Goal: Check status: Check status

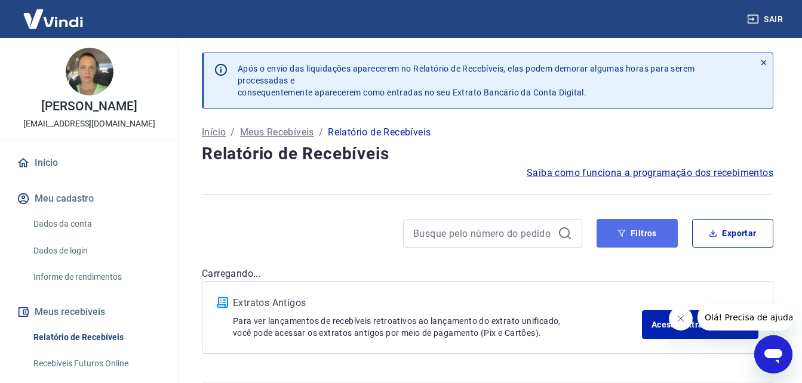
click at [643, 233] on button "Filtros" at bounding box center [636, 233] width 81 height 29
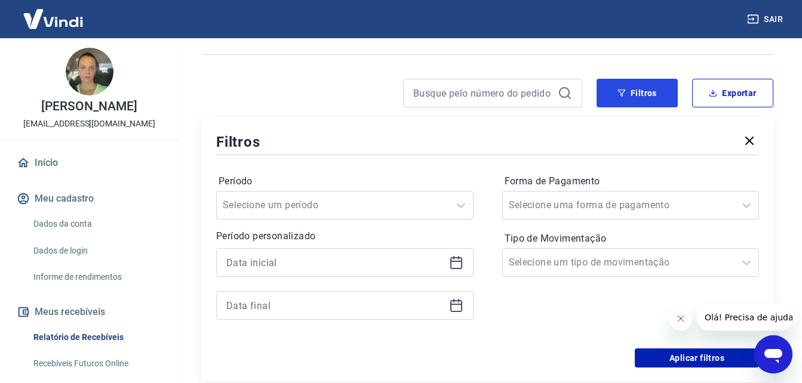
scroll to position [101, 0]
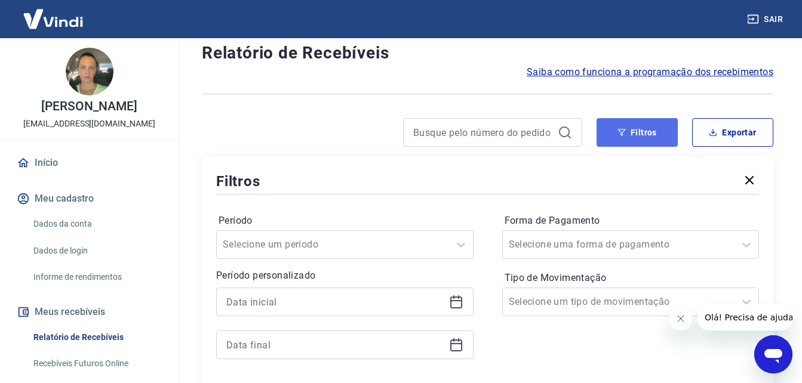
click at [638, 131] on button "Filtros" at bounding box center [636, 132] width 81 height 29
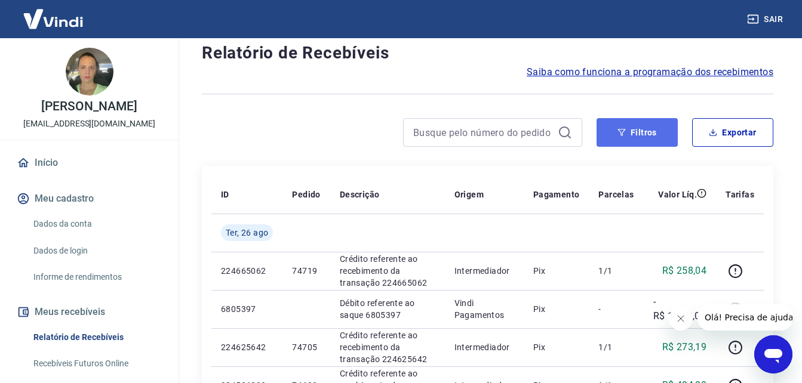
click at [642, 133] on button "Filtros" at bounding box center [636, 132] width 81 height 29
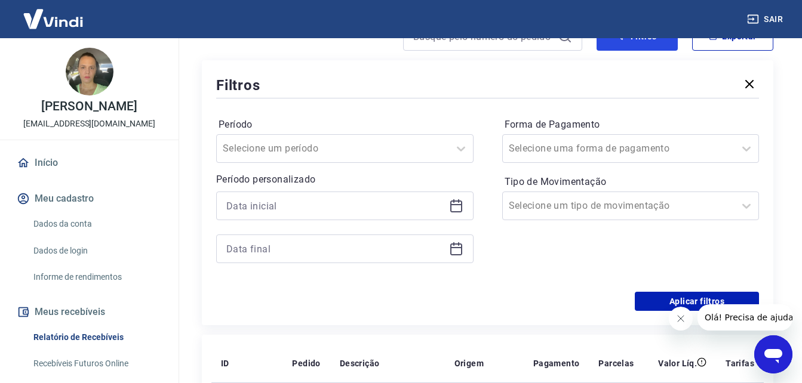
scroll to position [220, 0]
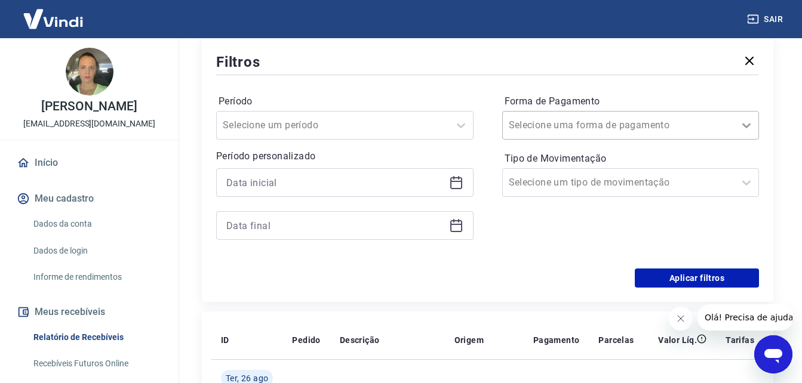
click at [749, 124] on icon at bounding box center [746, 125] width 14 height 14
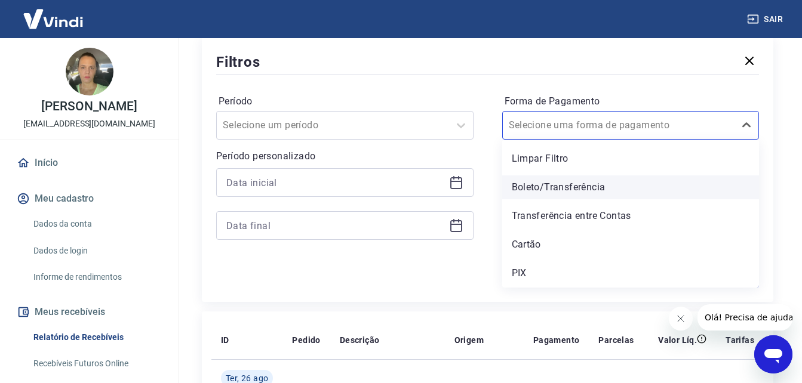
click at [575, 187] on div "Boleto/Transferência" at bounding box center [630, 187] width 257 height 24
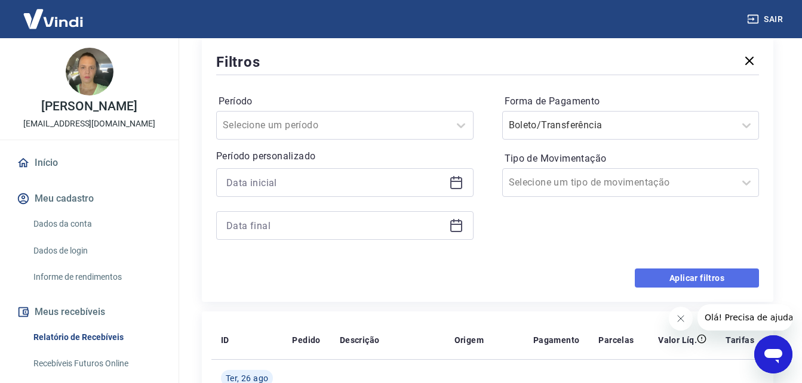
click at [683, 282] on button "Aplicar filtros" at bounding box center [697, 278] width 124 height 19
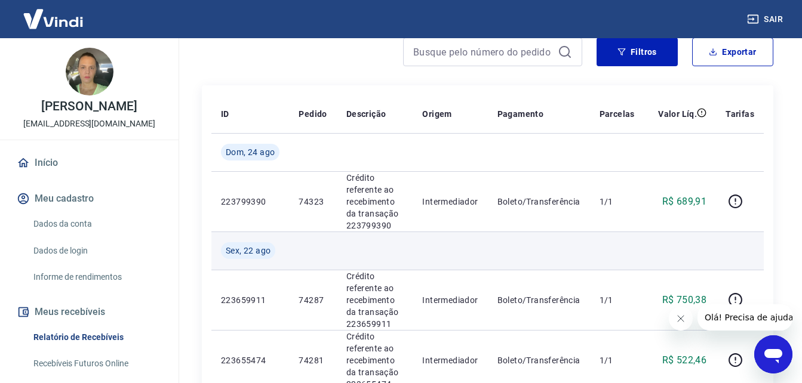
scroll to position [161, 0]
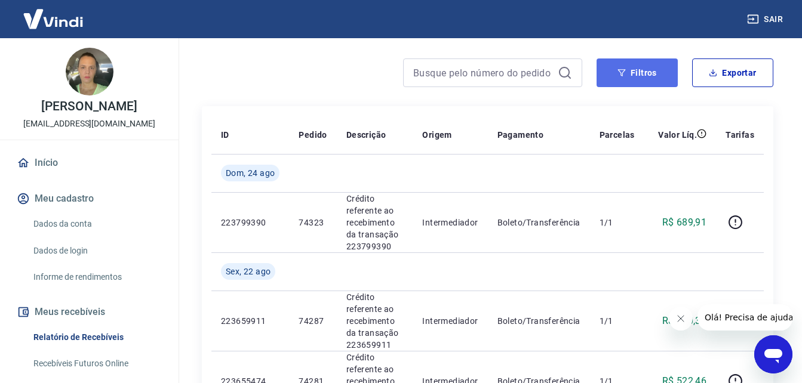
click at [657, 76] on button "Filtros" at bounding box center [636, 72] width 81 height 29
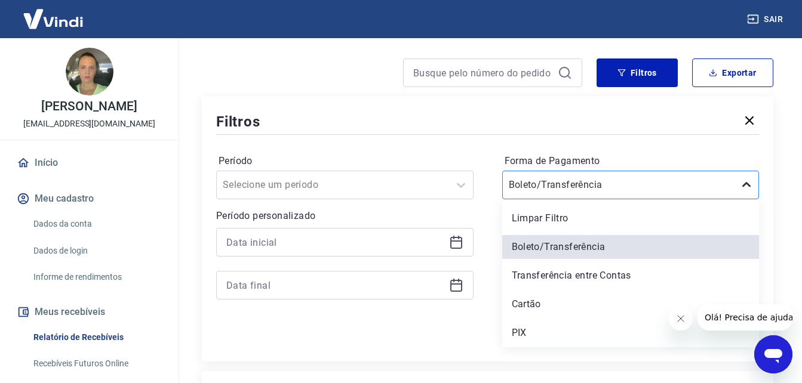
click at [746, 180] on icon at bounding box center [746, 185] width 14 height 14
click at [517, 328] on div "PIX" at bounding box center [630, 333] width 257 height 24
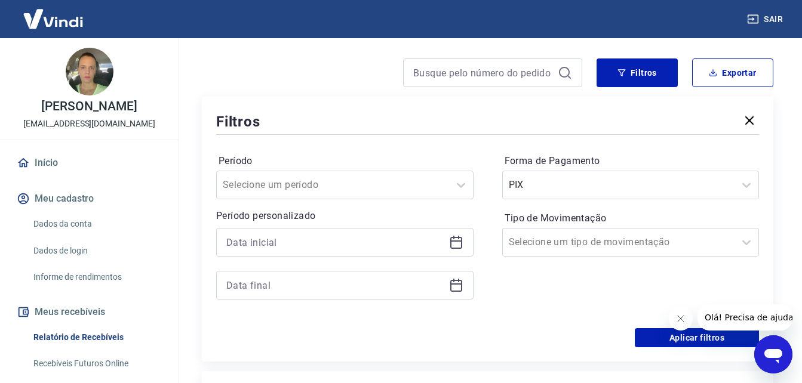
click at [681, 322] on icon "Fechar mensagem da empresa" at bounding box center [680, 319] width 10 height 10
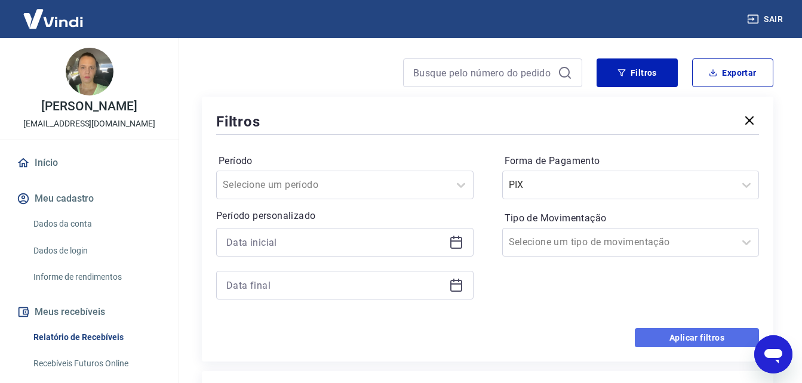
click at [682, 336] on button "Aplicar filtros" at bounding box center [697, 337] width 124 height 19
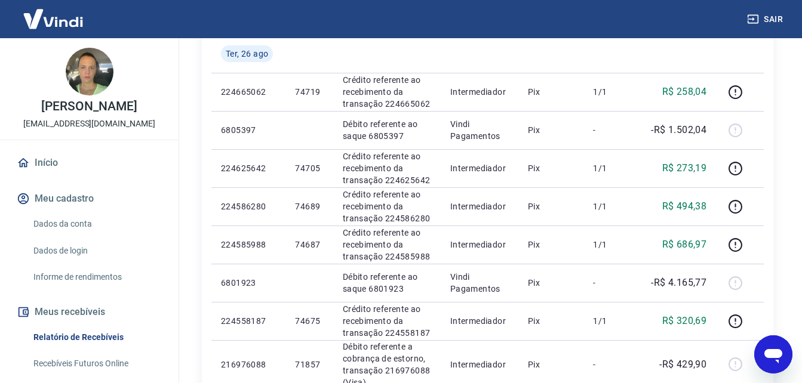
scroll to position [220, 0]
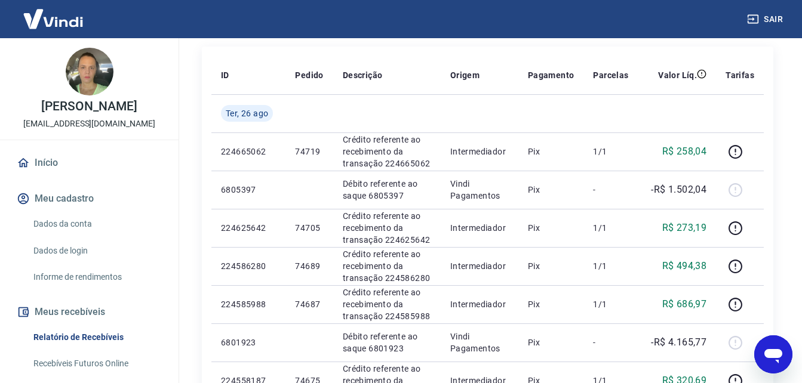
click at [51, 175] on link "Início" at bounding box center [89, 163] width 150 height 26
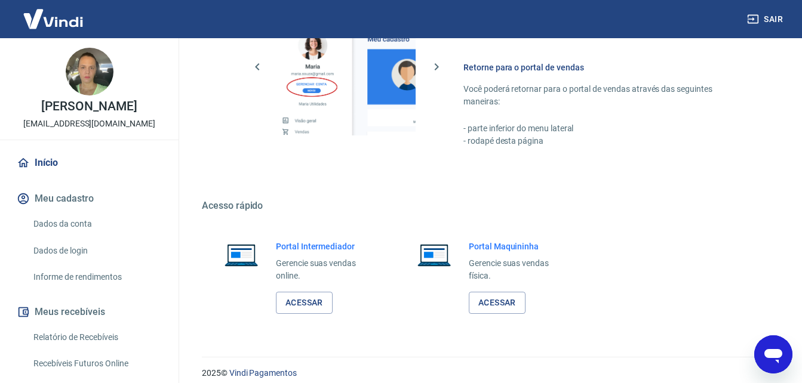
scroll to position [596, 0]
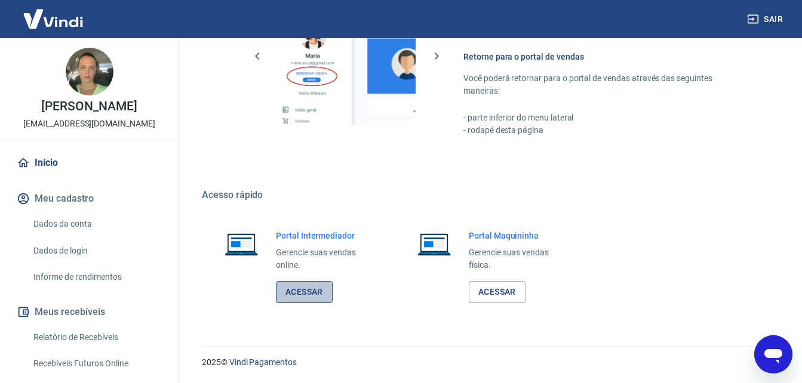
click at [308, 294] on link "Acessar" at bounding box center [304, 292] width 57 height 22
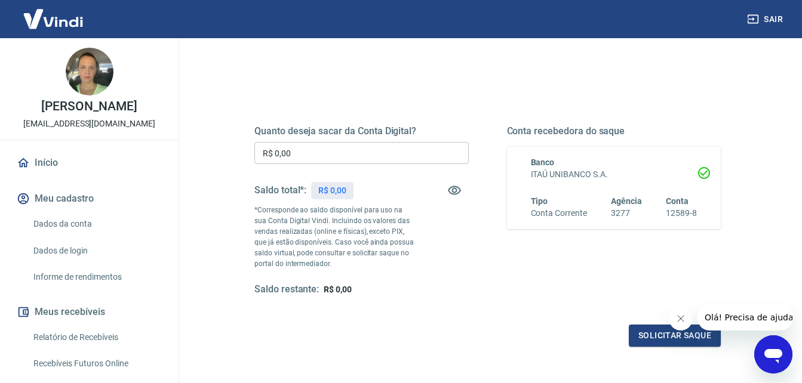
scroll to position [119, 0]
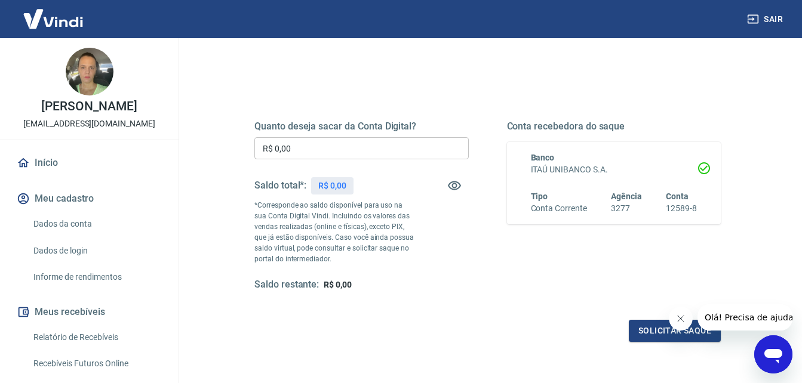
click at [679, 318] on icon "Fechar mensagem da empresa" at bounding box center [680, 319] width 10 height 10
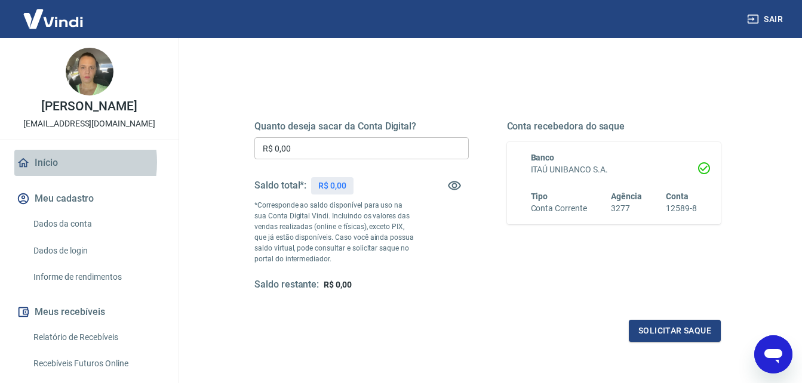
click at [55, 175] on link "Início" at bounding box center [89, 163] width 150 height 26
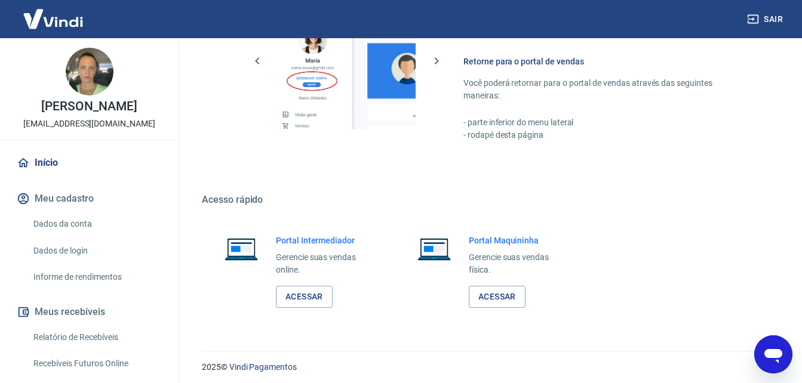
scroll to position [596, 0]
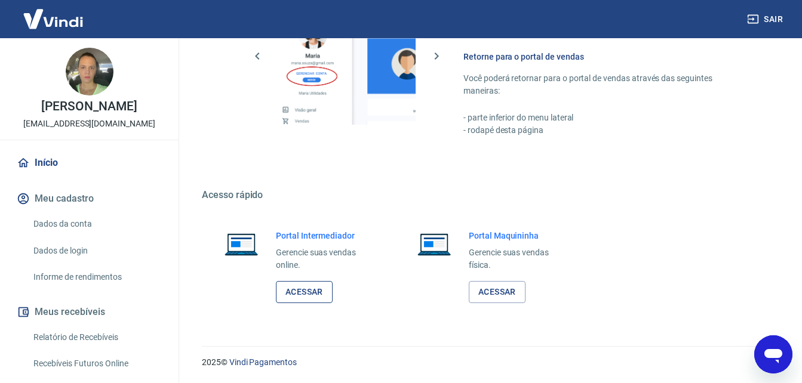
click at [306, 295] on link "Acessar" at bounding box center [304, 292] width 57 height 22
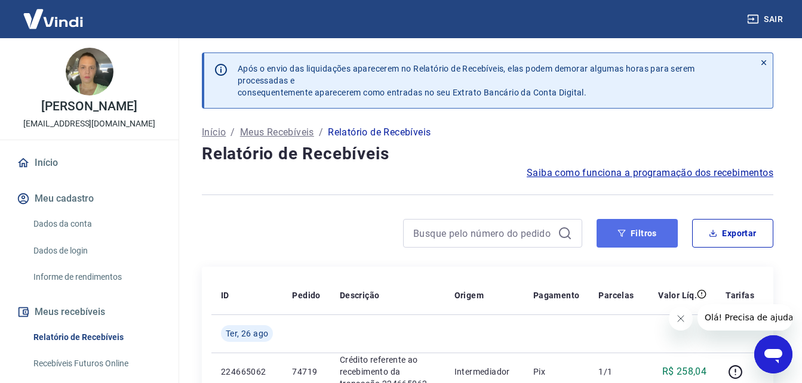
click at [635, 228] on button "Filtros" at bounding box center [636, 233] width 81 height 29
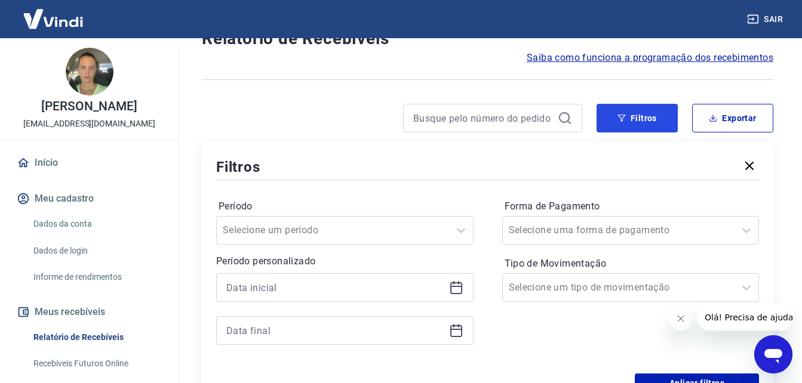
scroll to position [119, 0]
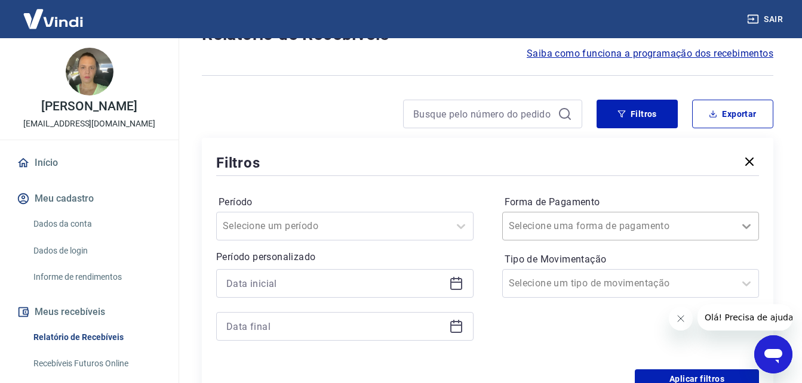
click at [743, 223] on icon at bounding box center [746, 226] width 14 height 14
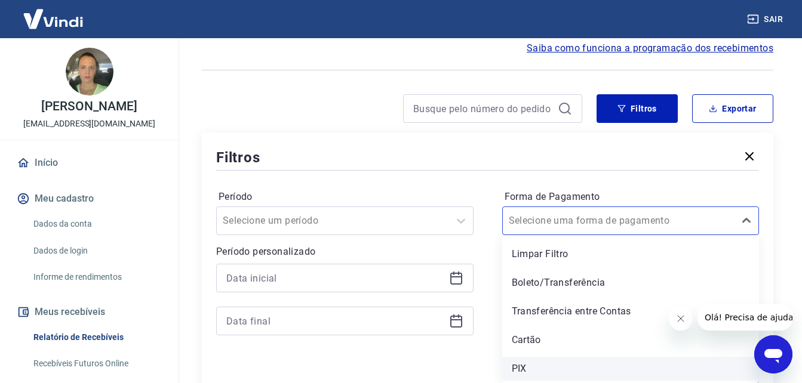
click at [524, 367] on div "PIX" at bounding box center [630, 369] width 257 height 24
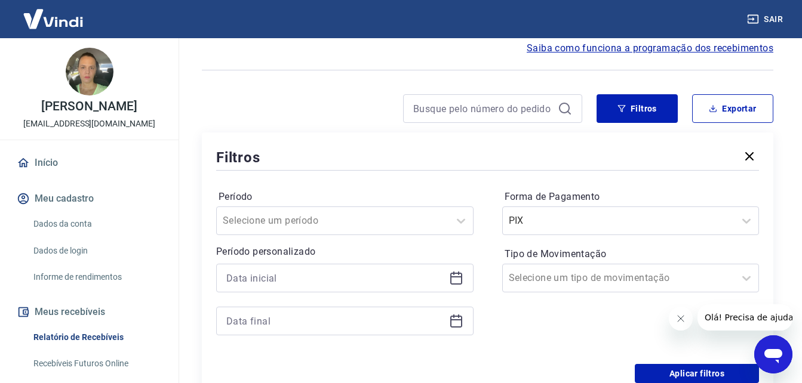
click at [681, 320] on icon "Fechar mensagem da empresa" at bounding box center [680, 319] width 6 height 6
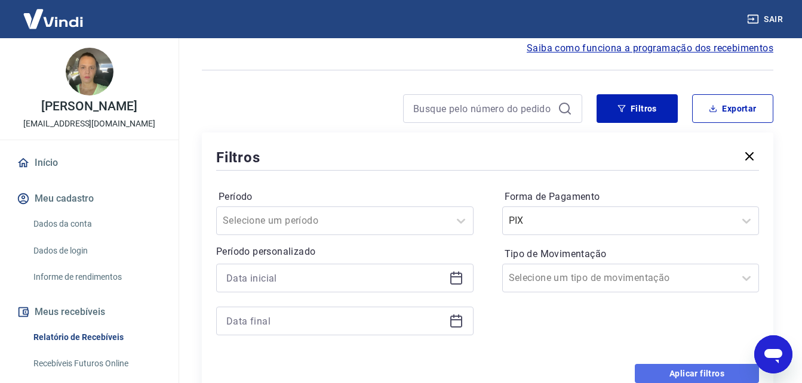
click at [691, 371] on button "Aplicar filtros" at bounding box center [697, 373] width 124 height 19
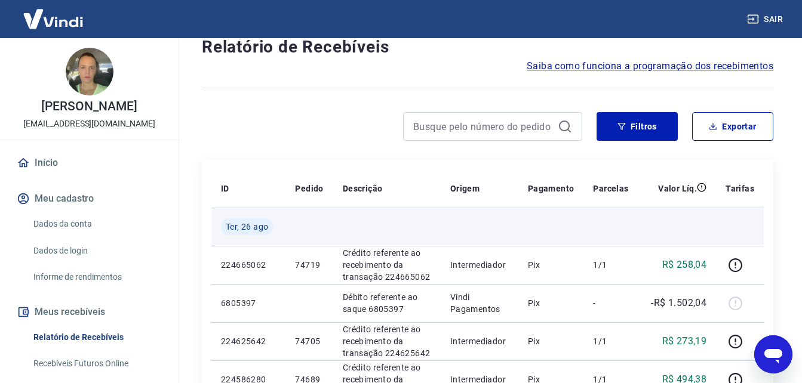
scroll to position [65, 0]
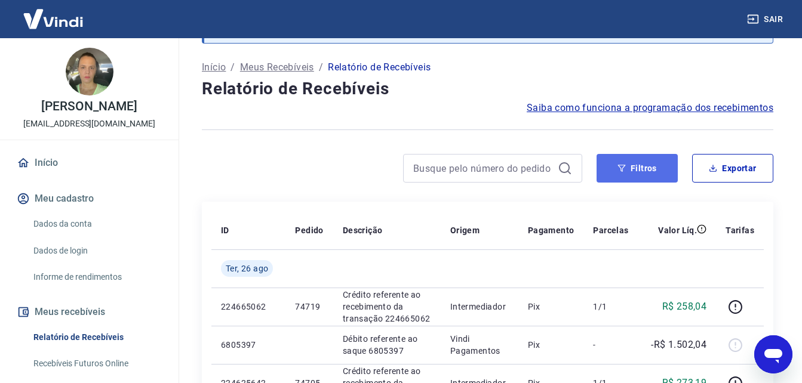
click at [638, 171] on button "Filtros" at bounding box center [636, 168] width 81 height 29
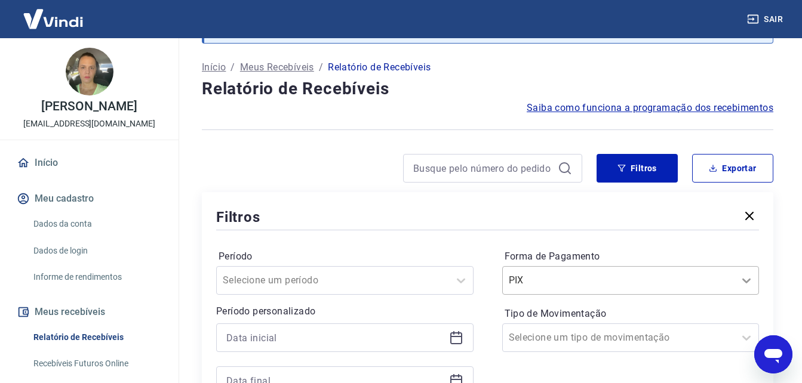
scroll to position [125, 0]
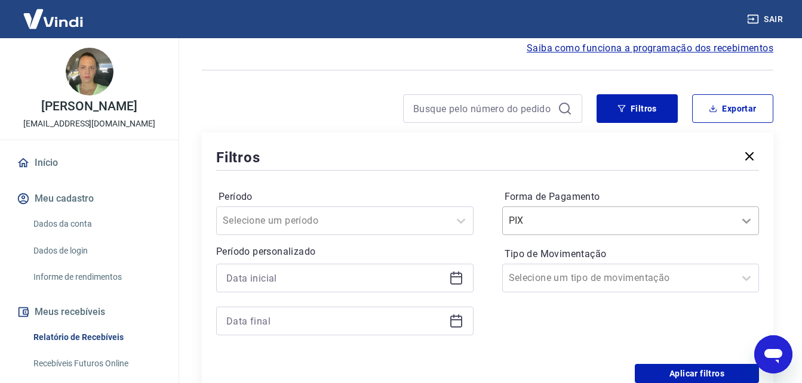
click at [743, 235] on div "PIX" at bounding box center [630, 221] width 257 height 29
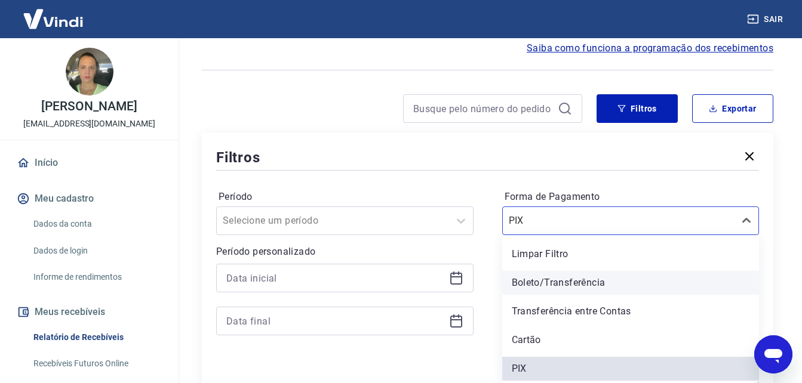
click at [590, 282] on div "Boleto/Transferência" at bounding box center [630, 283] width 257 height 24
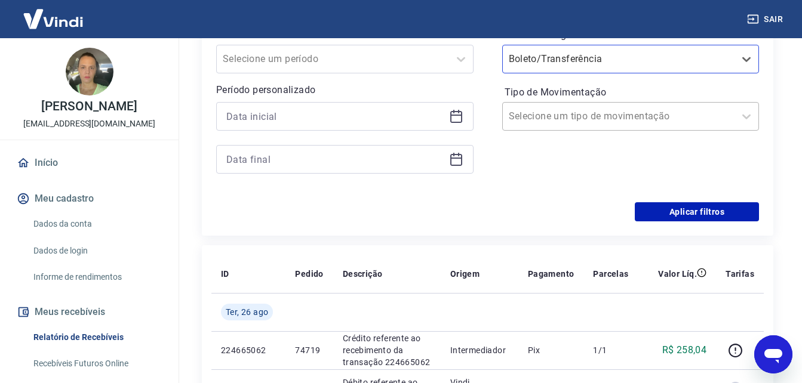
scroll to position [304, 0]
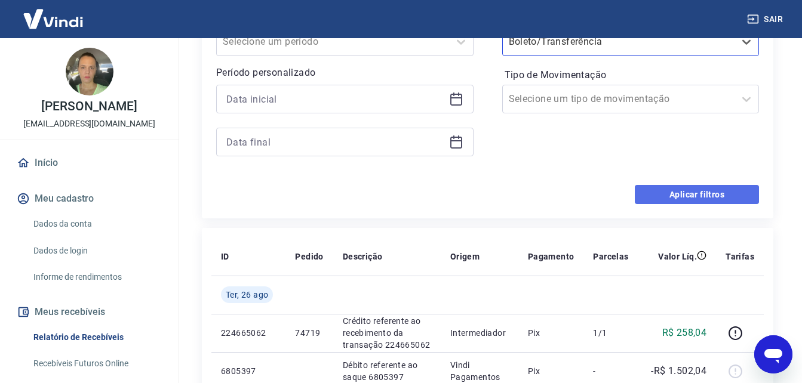
click at [683, 195] on button "Aplicar filtros" at bounding box center [697, 194] width 124 height 19
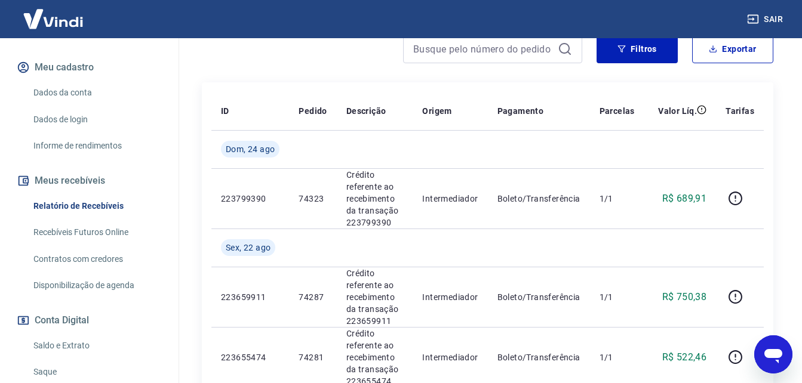
scroll to position [133, 0]
click at [52, 44] on link "Início" at bounding box center [89, 30] width 150 height 26
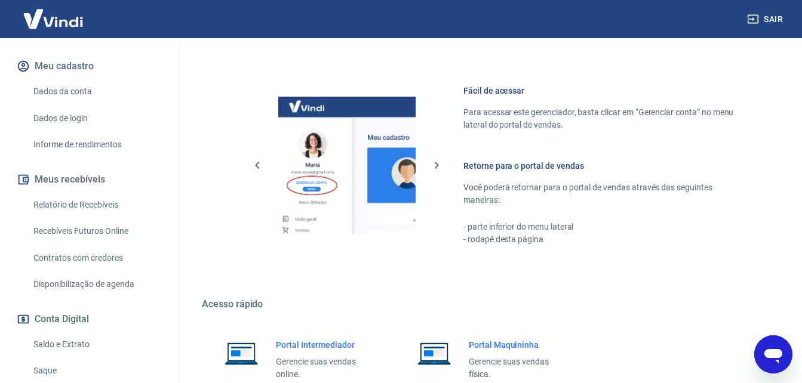
scroll to position [596, 0]
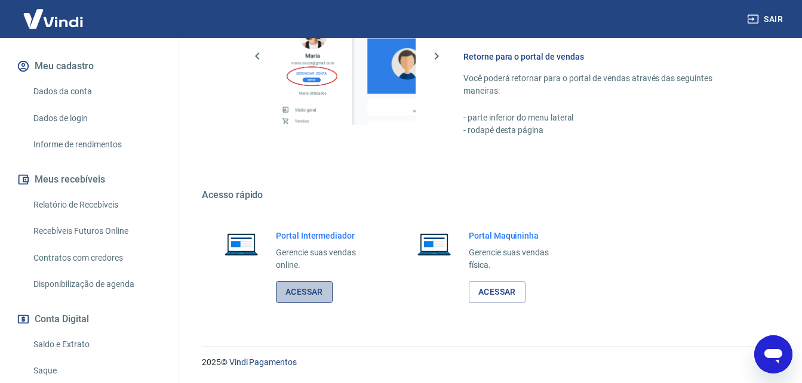
click at [305, 297] on link "Acessar" at bounding box center [304, 292] width 57 height 22
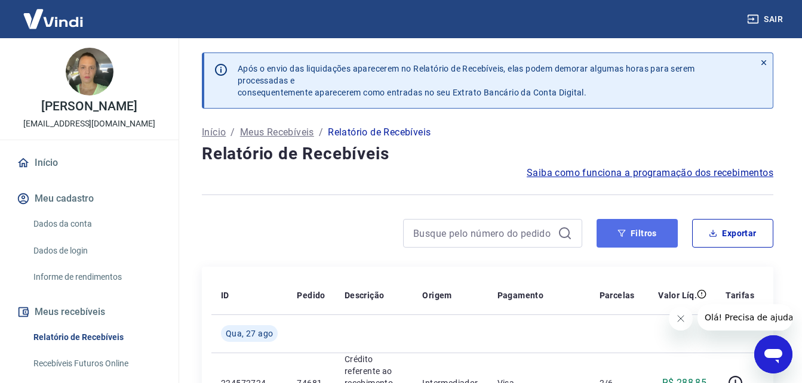
click at [650, 236] on button "Filtros" at bounding box center [636, 233] width 81 height 29
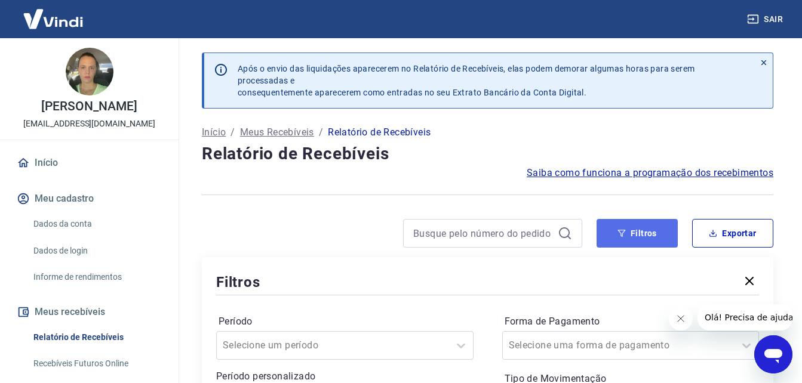
scroll to position [60, 0]
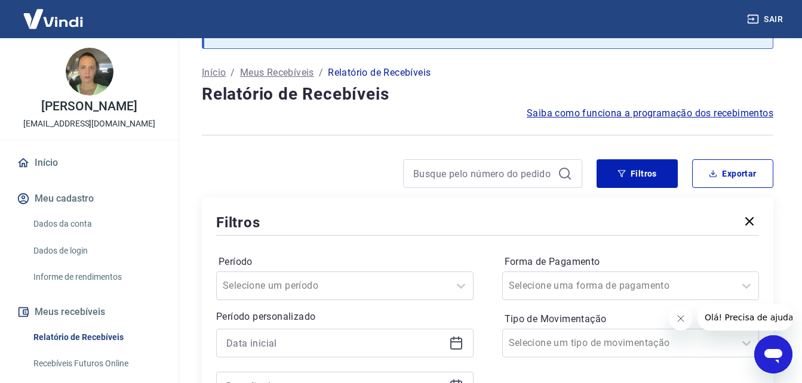
click at [677, 318] on icon "Fechar mensagem da empresa" at bounding box center [680, 319] width 10 height 10
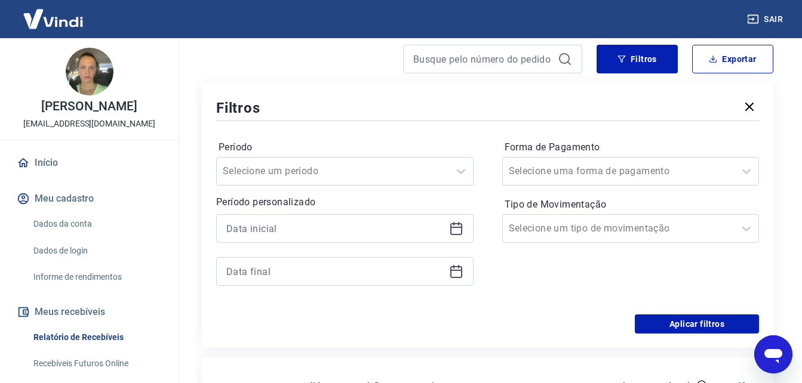
scroll to position [179, 0]
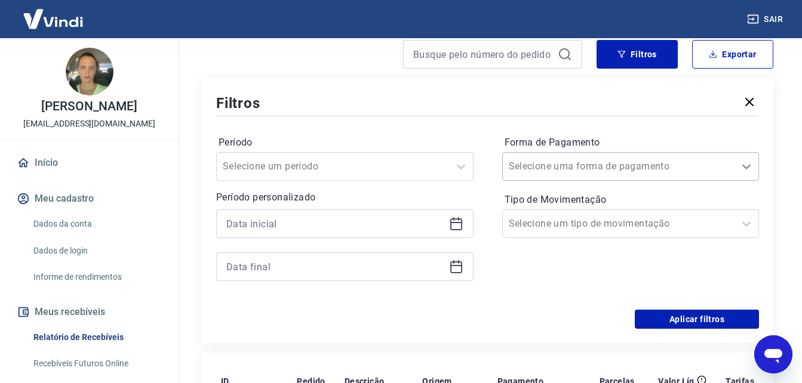
click at [744, 166] on icon at bounding box center [746, 167] width 8 height 5
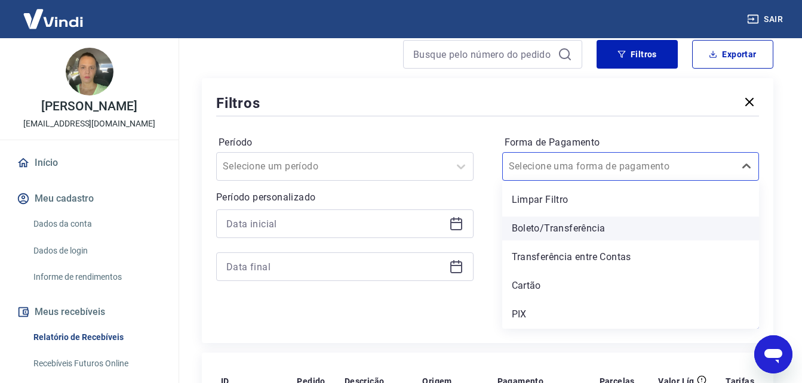
click at [589, 228] on div "Boleto/Transferência" at bounding box center [630, 229] width 257 height 24
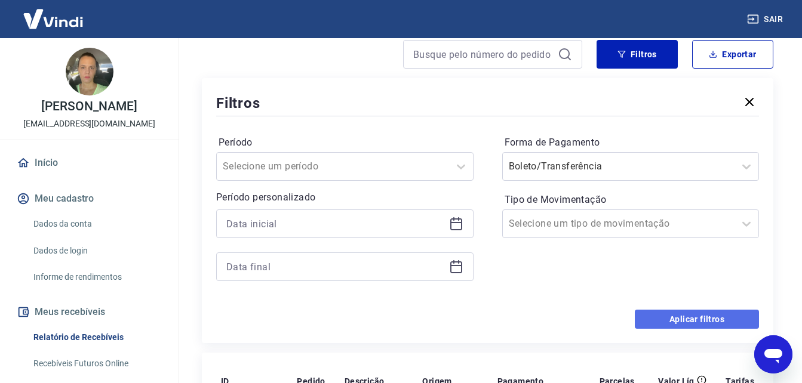
click at [686, 319] on button "Aplicar filtros" at bounding box center [697, 319] width 124 height 19
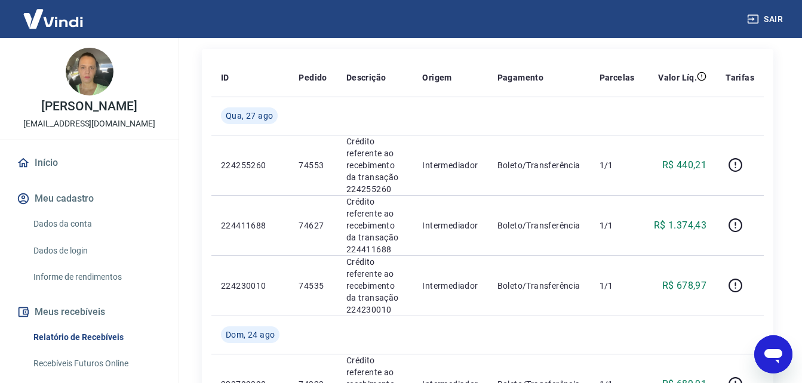
scroll to position [239, 0]
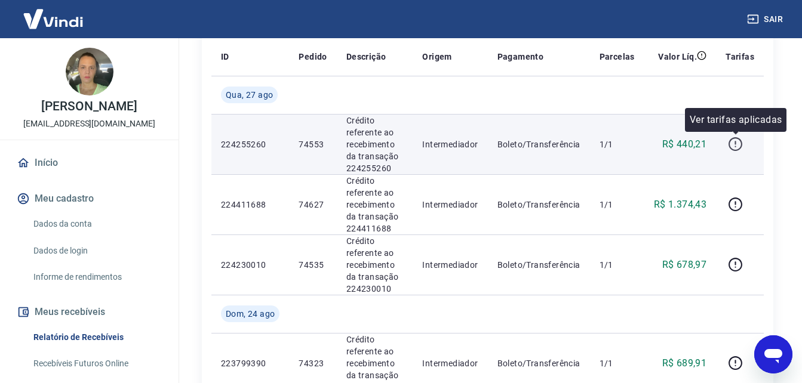
click at [737, 141] on icon "button" at bounding box center [735, 144] width 15 height 15
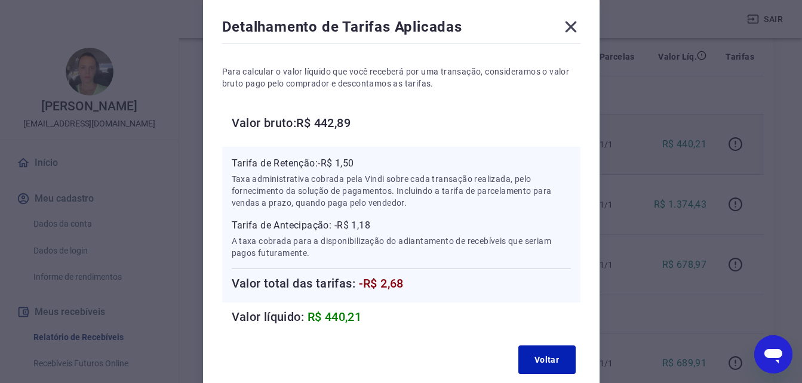
scroll to position [60, 0]
click at [574, 26] on icon at bounding box center [570, 26] width 19 height 19
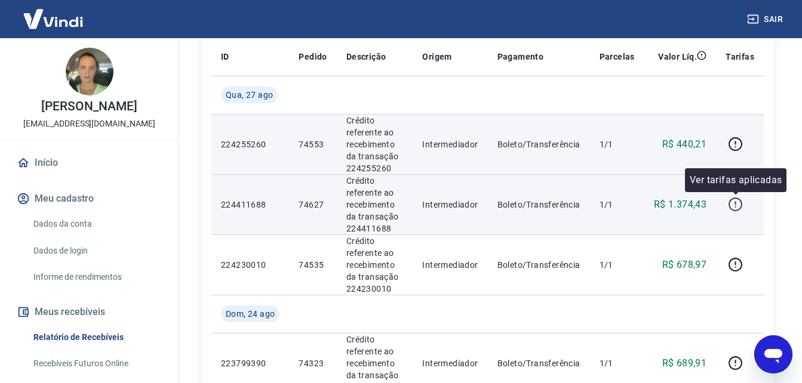
click at [735, 203] on icon "button" at bounding box center [735, 204] width 15 height 15
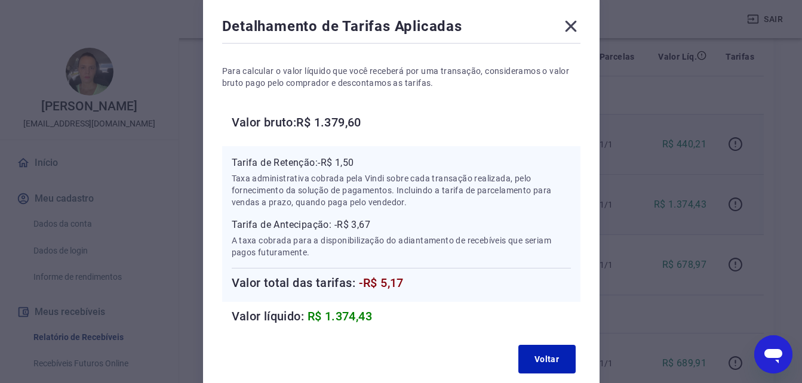
click at [568, 26] on icon at bounding box center [570, 26] width 19 height 19
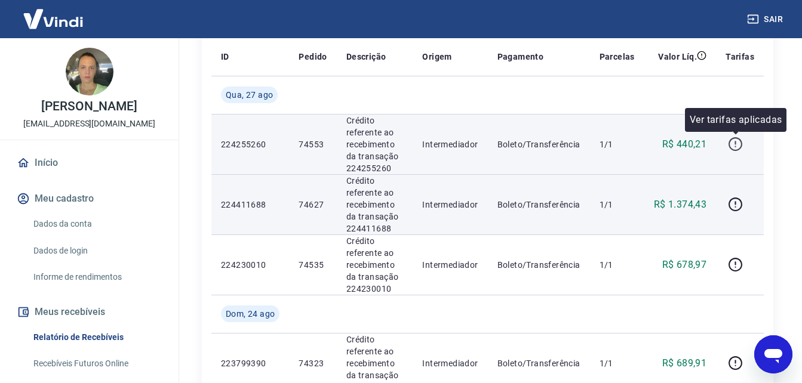
click at [735, 144] on icon "button" at bounding box center [735, 144] width 15 height 15
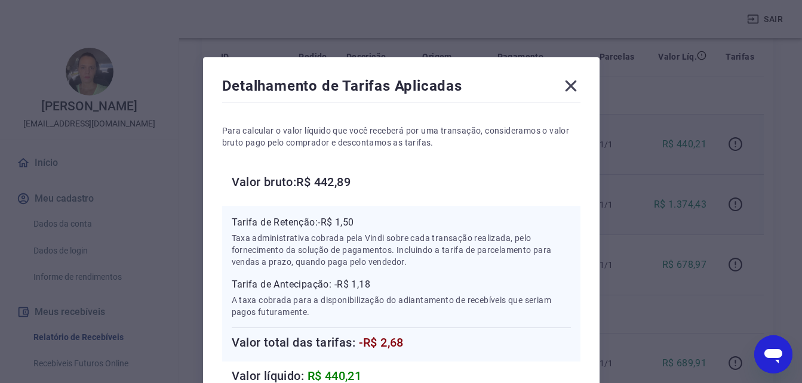
click at [568, 86] on icon at bounding box center [570, 85] width 19 height 19
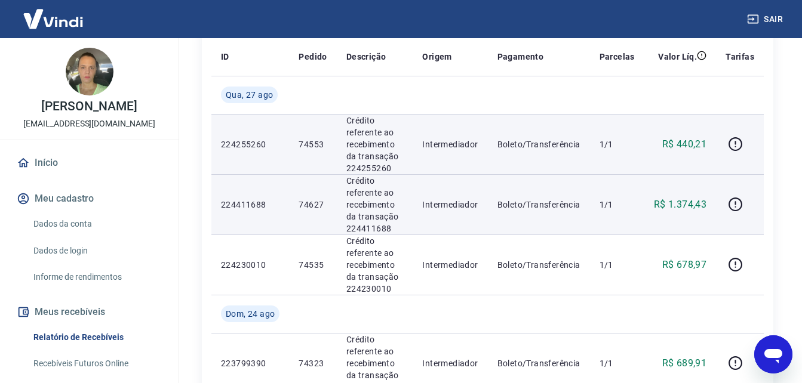
click at [50, 170] on link "Início" at bounding box center [89, 163] width 150 height 26
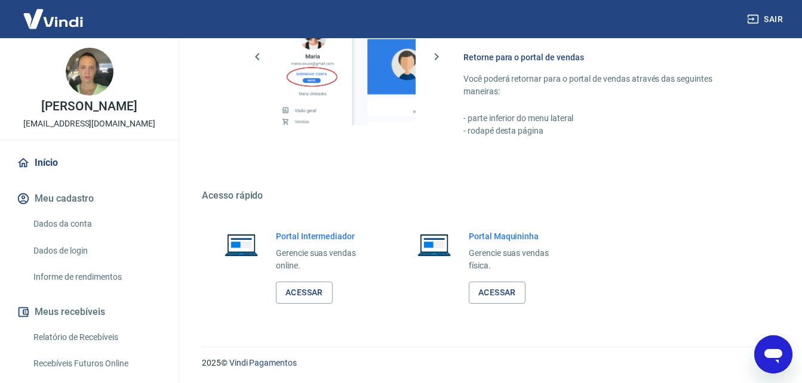
scroll to position [596, 0]
click at [295, 297] on link "Acessar" at bounding box center [304, 292] width 57 height 22
